Goal: Information Seeking & Learning: Learn about a topic

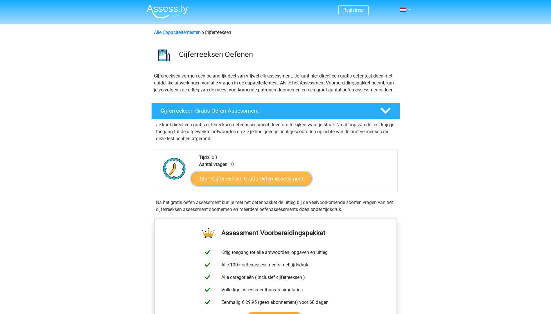
click at [234, 184] on link "Start Cijferreeksen Gratis Oefen Assessment" at bounding box center [251, 179] width 121 height 14
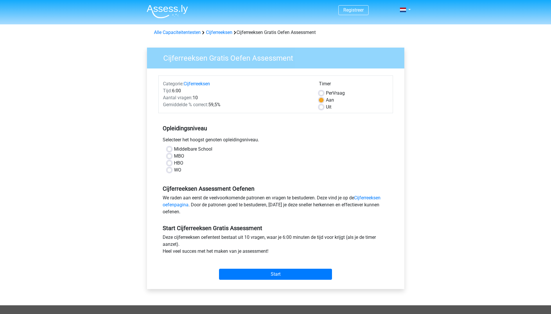
click at [174, 156] on label "MBO" at bounding box center [179, 156] width 10 height 7
click at [168, 156] on input "MBO" at bounding box center [169, 156] width 5 height 6
radio input "true"
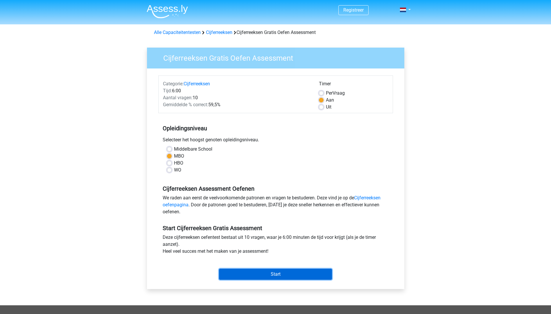
click at [264, 275] on input "Start" at bounding box center [275, 274] width 113 height 11
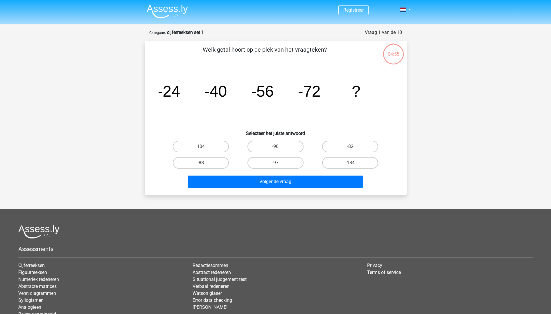
click at [199, 159] on label "-88" at bounding box center [201, 163] width 56 height 12
click at [201, 163] on input "-88" at bounding box center [203, 165] width 4 height 4
radio input "true"
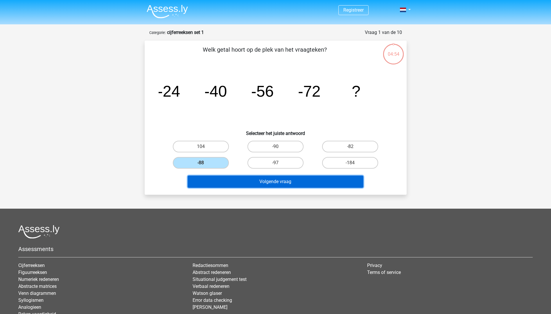
click at [229, 182] on button "Volgende vraag" at bounding box center [276, 182] width 176 height 12
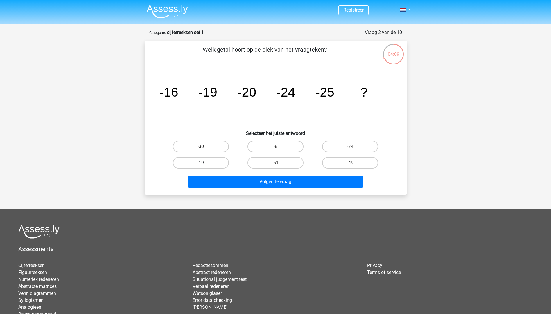
click at [205, 162] on label "-19" at bounding box center [201, 163] width 56 height 12
click at [205, 163] on input "-19" at bounding box center [203, 165] width 4 height 4
radio input "true"
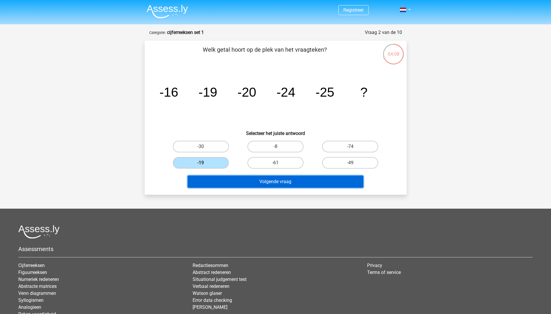
click at [212, 181] on button "Volgende vraag" at bounding box center [276, 182] width 176 height 12
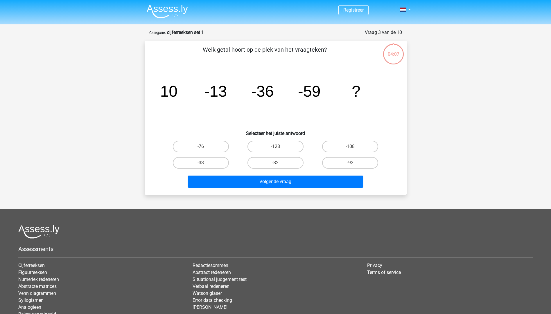
scroll to position [29, 0]
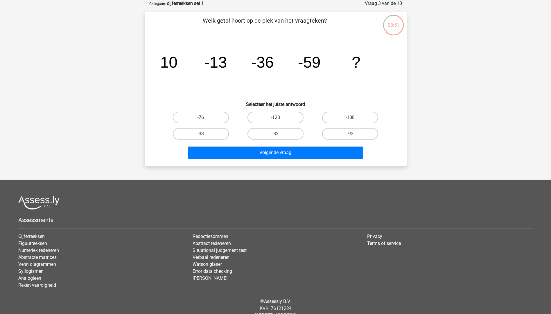
click at [210, 117] on label "-76" at bounding box center [201, 118] width 56 height 12
click at [205, 118] on input "-76" at bounding box center [203, 120] width 4 height 4
radio input "true"
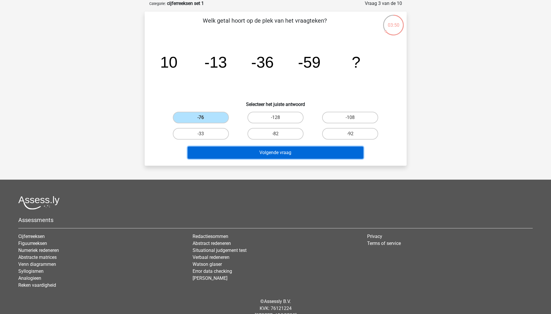
click at [231, 150] on button "Volgende vraag" at bounding box center [276, 153] width 176 height 12
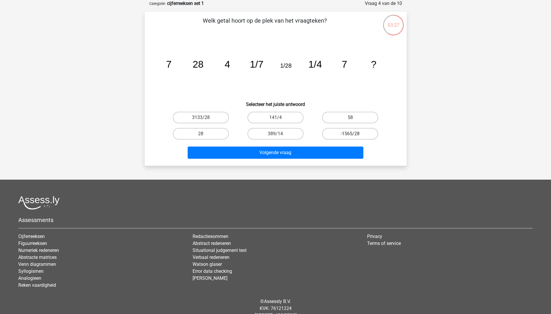
click at [339, 135] on label "-1565/28" at bounding box center [350, 134] width 56 height 12
click at [350, 135] on input "-1565/28" at bounding box center [352, 136] width 4 height 4
radio input "true"
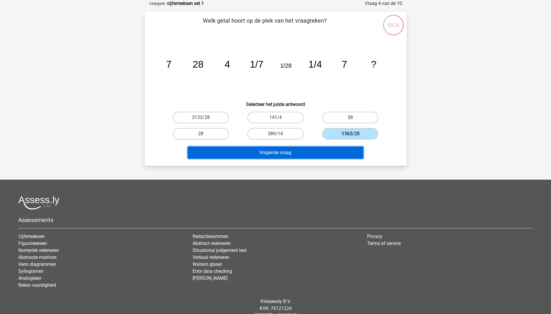
click at [320, 150] on button "Volgende vraag" at bounding box center [276, 153] width 176 height 12
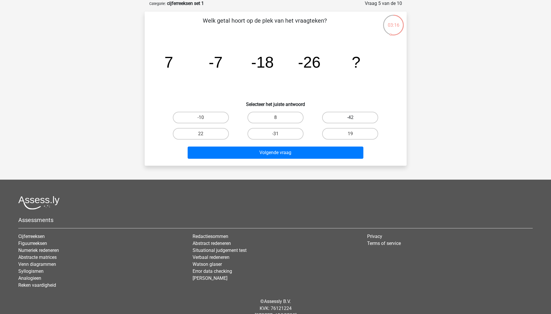
click at [351, 116] on label "-42" at bounding box center [350, 118] width 56 height 12
click at [351, 118] on input "-42" at bounding box center [352, 120] width 4 height 4
radio input "true"
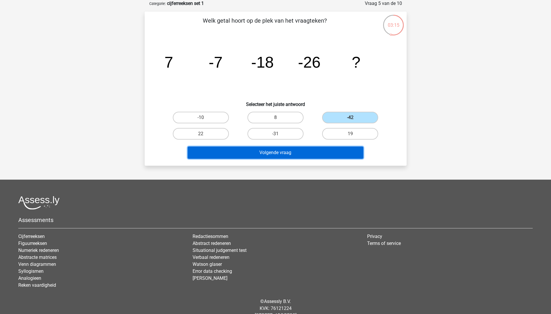
click at [325, 153] on button "Volgende vraag" at bounding box center [276, 153] width 176 height 12
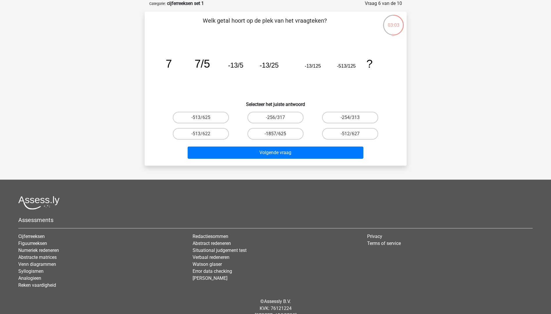
click at [267, 134] on label "-1857/625" at bounding box center [276, 134] width 56 height 12
click at [276, 134] on input "-1857/625" at bounding box center [278, 136] width 4 height 4
radio input "true"
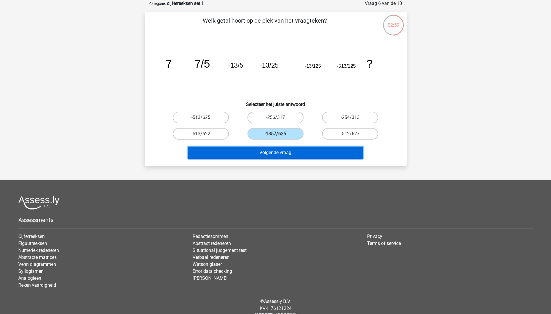
click at [264, 152] on button "Volgende vraag" at bounding box center [276, 153] width 176 height 12
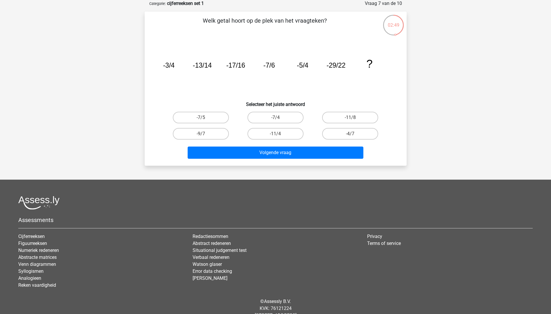
click at [348, 89] on icon "image/svg+xml -3/4 -13/14 -17/16 -7/6 -5/4 -29/22 ?" at bounding box center [276, 67] width 234 height 59
click at [344, 117] on label "-11/8" at bounding box center [350, 118] width 56 height 12
click at [350, 118] on input "-11/8" at bounding box center [352, 120] width 4 height 4
radio input "true"
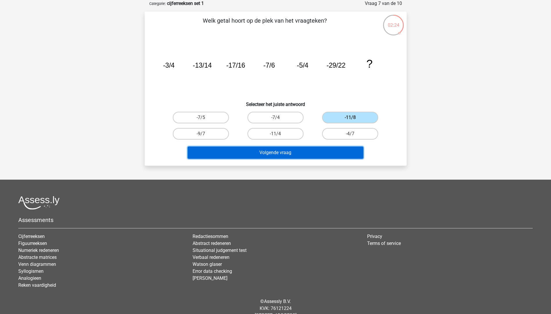
click at [324, 151] on button "Volgende vraag" at bounding box center [276, 153] width 176 height 12
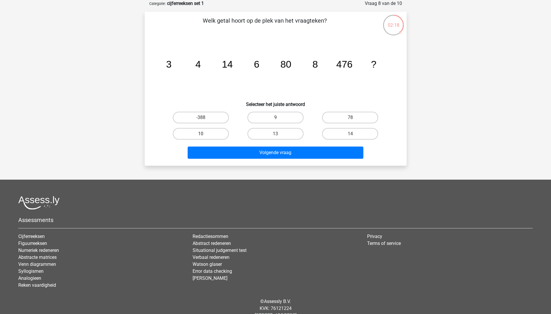
click at [194, 133] on label "10" at bounding box center [201, 134] width 56 height 12
click at [201, 134] on input "10" at bounding box center [203, 136] width 4 height 4
radio input "true"
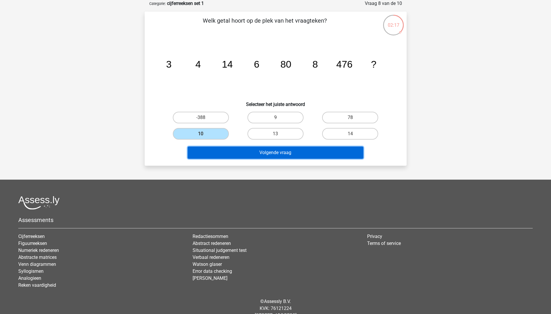
click at [248, 154] on button "Volgende vraag" at bounding box center [276, 153] width 176 height 12
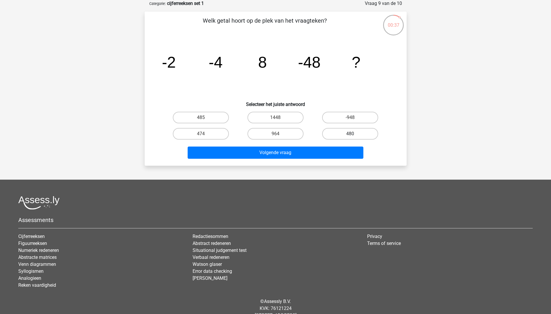
click at [349, 134] on label "480" at bounding box center [350, 134] width 56 height 12
click at [350, 134] on input "480" at bounding box center [352, 136] width 4 height 4
radio input "true"
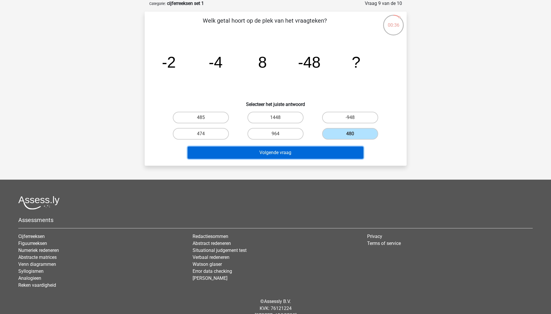
click at [314, 153] on button "Volgende vraag" at bounding box center [276, 153] width 176 height 12
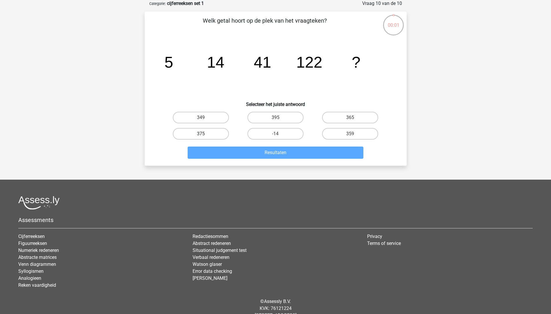
click at [219, 132] on label "375" at bounding box center [201, 134] width 56 height 12
click at [205, 134] on input "375" at bounding box center [203, 136] width 4 height 4
radio input "true"
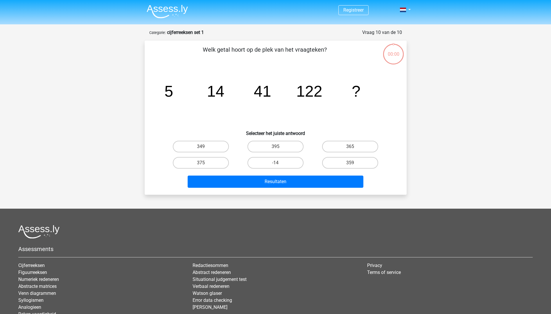
scroll to position [29, 0]
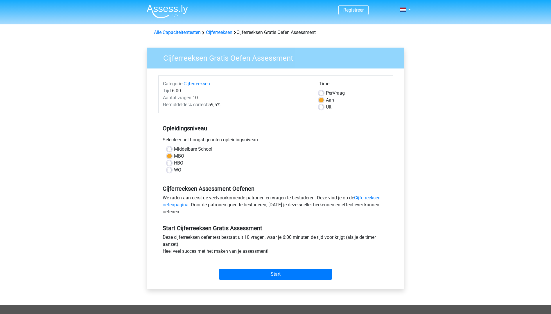
click at [174, 165] on label "HBO" at bounding box center [178, 163] width 9 height 7
click at [169, 165] on input "HBO" at bounding box center [169, 163] width 5 height 6
radio input "true"
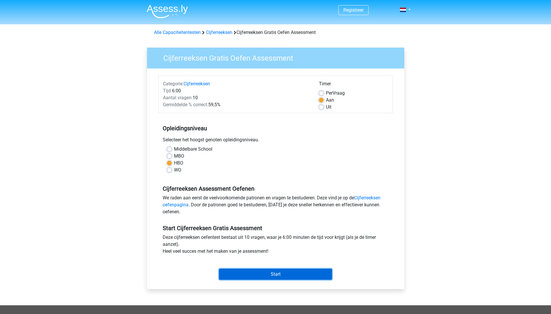
click at [274, 274] on input "Start" at bounding box center [275, 274] width 113 height 11
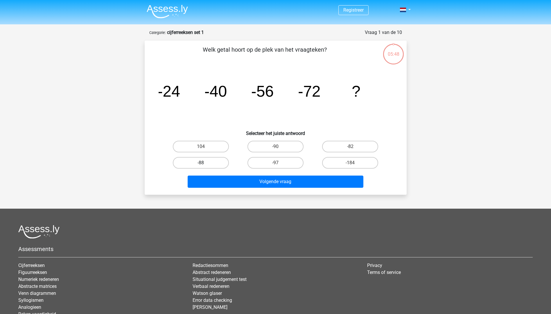
click at [214, 165] on label "-88" at bounding box center [201, 163] width 56 height 12
click at [205, 165] on input "-88" at bounding box center [203, 165] width 4 height 4
radio input "true"
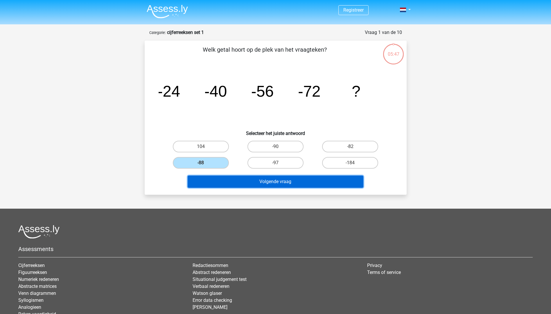
click at [255, 181] on button "Volgende vraag" at bounding box center [276, 182] width 176 height 12
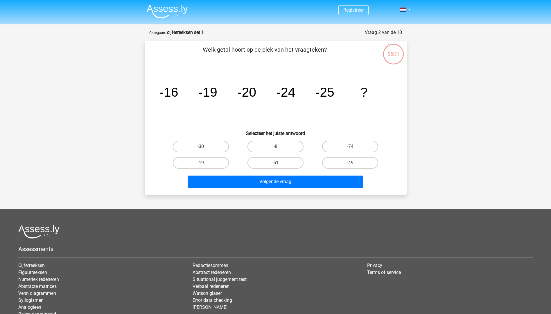
click at [195, 164] on label "-19" at bounding box center [201, 163] width 56 height 12
click at [201, 164] on input "-19" at bounding box center [203, 165] width 4 height 4
radio input "true"
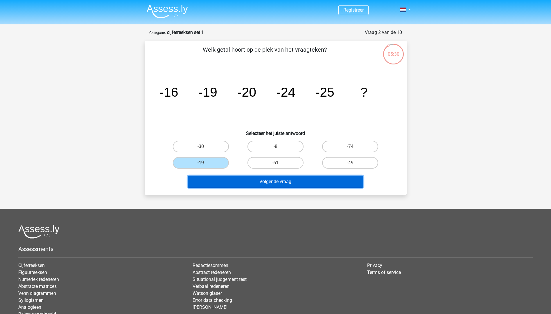
click at [243, 180] on button "Volgende vraag" at bounding box center [276, 182] width 176 height 12
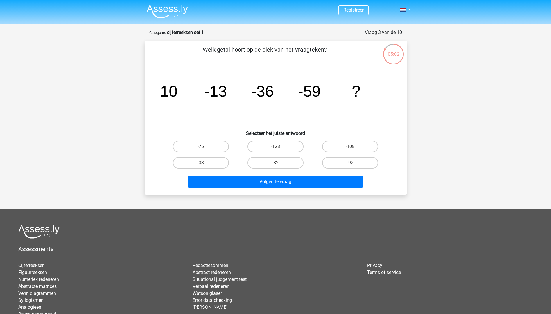
click at [278, 164] on input "-82" at bounding box center [278, 165] width 4 height 4
radio input "true"
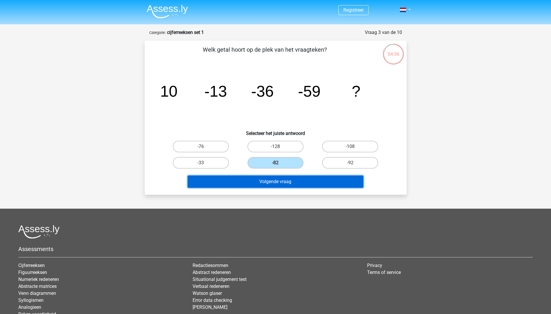
click at [260, 182] on button "Volgende vraag" at bounding box center [276, 182] width 176 height 12
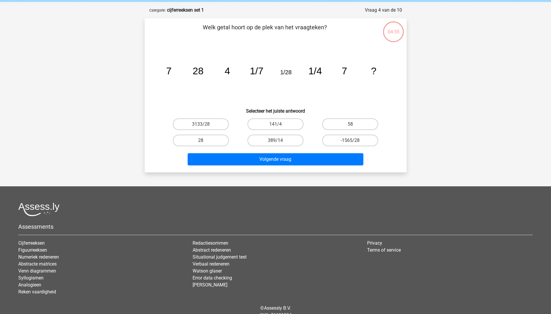
scroll to position [29, 0]
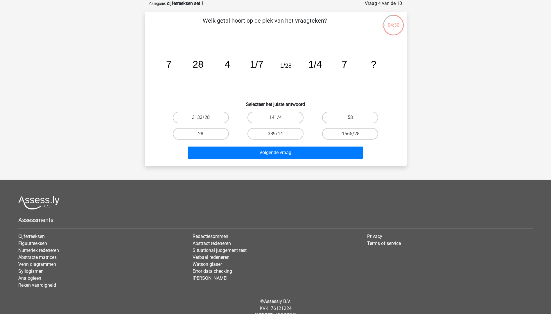
click at [216, 119] on label "3133/28" at bounding box center [201, 118] width 56 height 12
click at [205, 119] on input "3133/28" at bounding box center [203, 120] width 4 height 4
radio input "true"
click at [212, 135] on label "28" at bounding box center [201, 134] width 56 height 12
click at [205, 135] on input "28" at bounding box center [203, 136] width 4 height 4
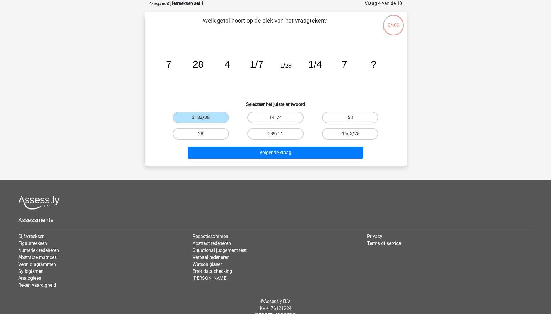
radio input "true"
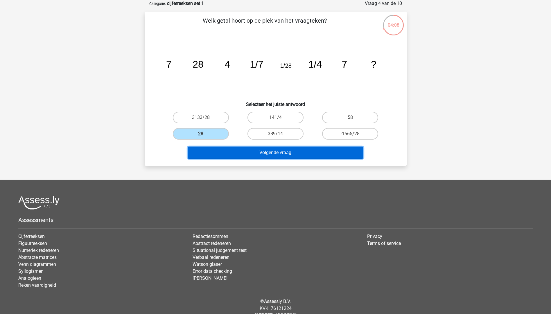
click at [226, 151] on button "Volgende vraag" at bounding box center [276, 153] width 176 height 12
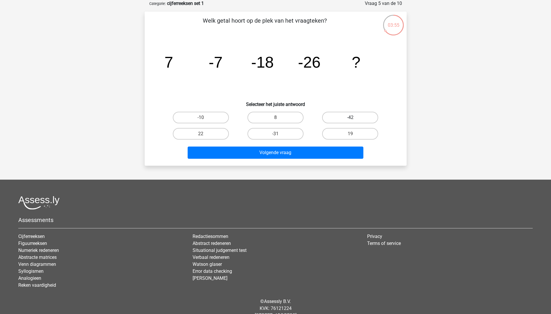
click at [341, 116] on label "-42" at bounding box center [350, 118] width 56 height 12
click at [350, 118] on input "-42" at bounding box center [352, 120] width 4 height 4
radio input "true"
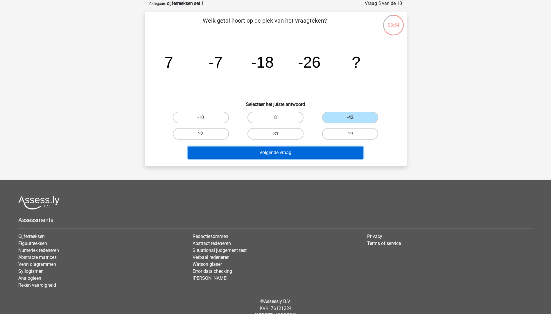
click at [297, 150] on button "Volgende vraag" at bounding box center [276, 153] width 176 height 12
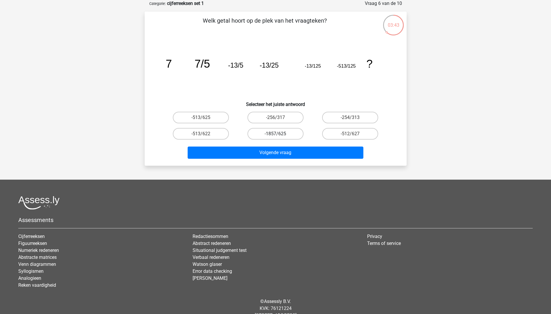
click at [273, 131] on label "-1857/625" at bounding box center [276, 134] width 56 height 12
click at [276, 134] on input "-1857/625" at bounding box center [278, 136] width 4 height 4
radio input "true"
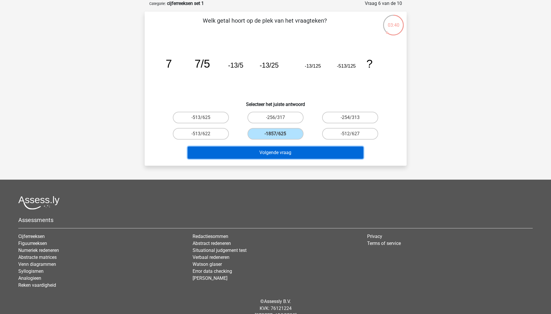
click at [270, 153] on button "Volgende vraag" at bounding box center [276, 153] width 176 height 12
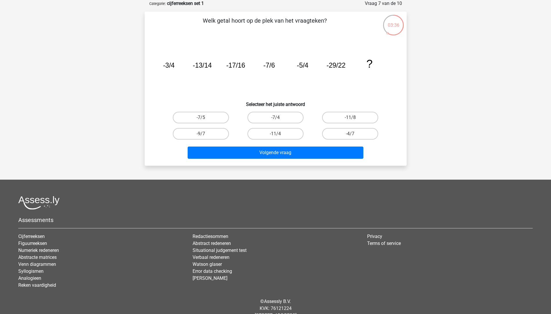
click at [351, 65] on icon "image/svg+xml -3/4 -13/14 -17/16 -7/6 -5/4 -29/22 ?" at bounding box center [276, 67] width 234 height 59
click at [338, 135] on label "-4/7" at bounding box center [350, 134] width 56 height 12
click at [350, 135] on input "-4/7" at bounding box center [352, 136] width 4 height 4
radio input "true"
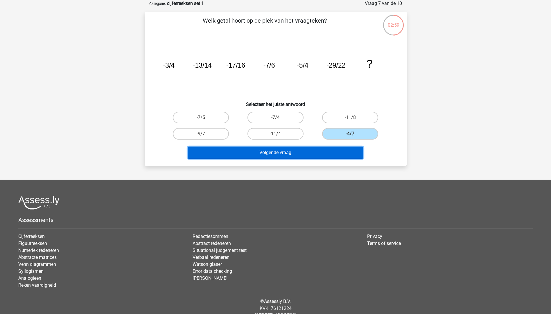
click at [324, 153] on button "Volgende vraag" at bounding box center [276, 153] width 176 height 12
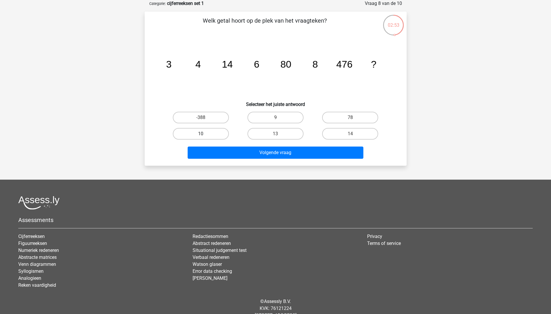
click at [214, 134] on label "10" at bounding box center [201, 134] width 56 height 12
click at [205, 134] on input "10" at bounding box center [203, 136] width 4 height 4
radio input "true"
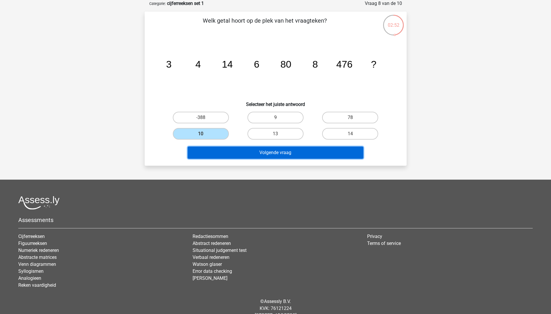
click at [225, 152] on button "Volgende vraag" at bounding box center [276, 153] width 176 height 12
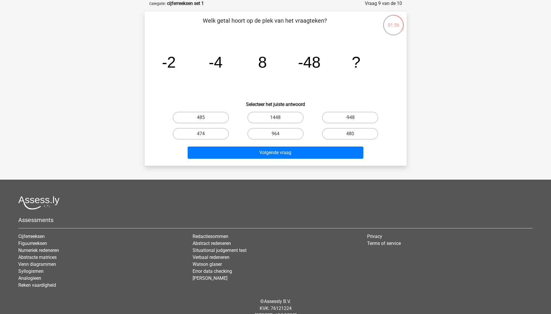
click at [255, 60] on icon "image/svg+xml -2 -4 8 -48 ?" at bounding box center [276, 67] width 234 height 59
click at [348, 116] on label "-948" at bounding box center [350, 118] width 56 height 12
click at [350, 118] on input "-948" at bounding box center [352, 120] width 4 height 4
radio input "true"
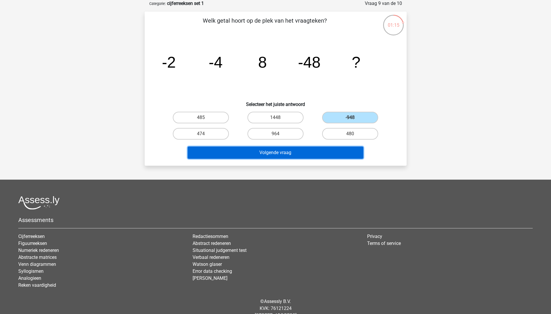
click at [276, 153] on button "Volgende vraag" at bounding box center [276, 153] width 176 height 12
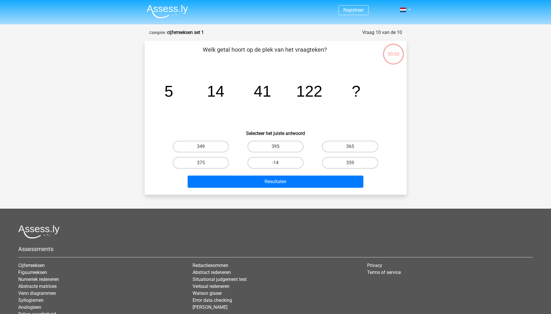
scroll to position [29, 0]
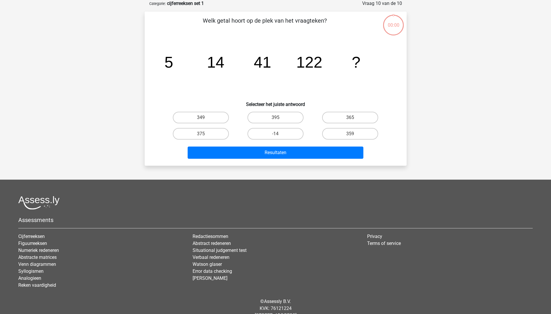
click at [346, 134] on label "359" at bounding box center [350, 134] width 56 height 12
click at [350, 134] on input "359" at bounding box center [352, 136] width 4 height 4
radio input "true"
